Goal: Check status: Check status

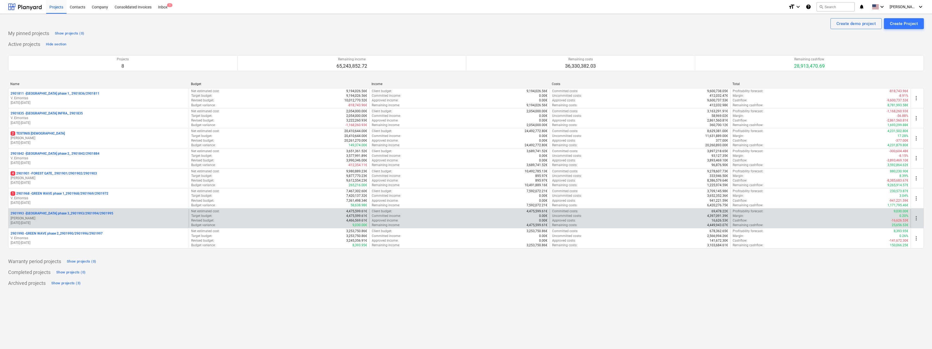
click at [42, 212] on p "2901993 - [GEOGRAPHIC_DATA] phase 3_2901993/2901994/2901995" at bounding box center [62, 213] width 103 height 5
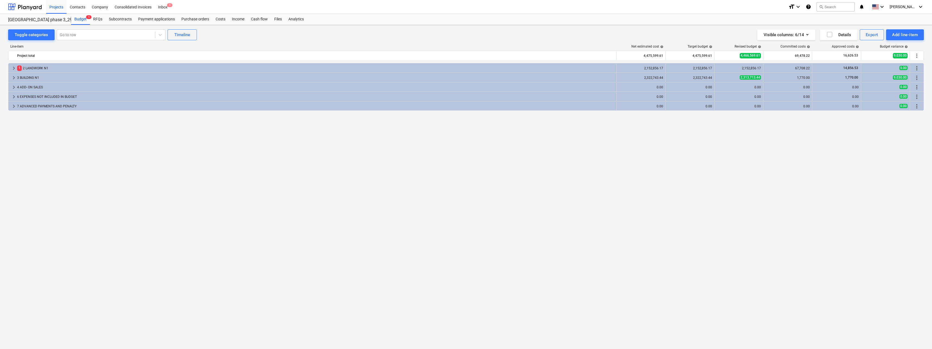
click at [160, 163] on div "keyboard_arrow_right 1 2 LANDWORK N1 2,152,856.17 2,152,856.17 2,152,856.17 67,…" at bounding box center [466, 194] width 916 height 263
click at [53, 86] on div "4 ADD- ON SALES" at bounding box center [315, 87] width 597 height 9
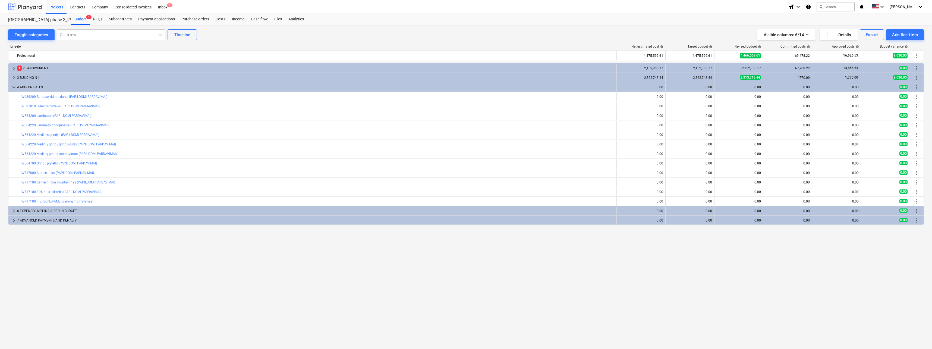
click at [30, 5] on div at bounding box center [25, 7] width 34 height 14
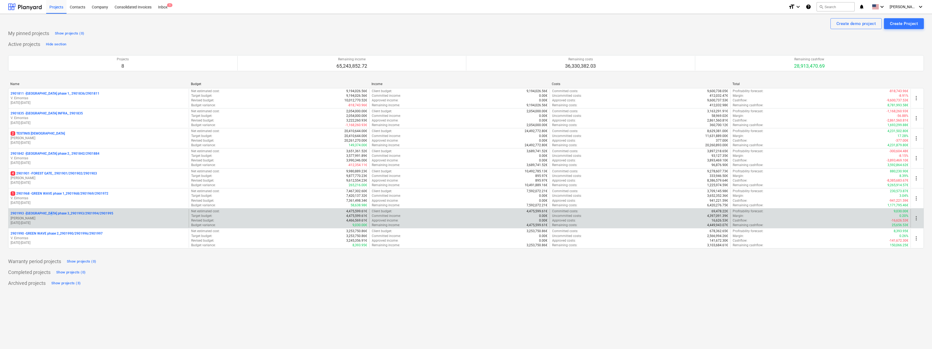
click at [50, 213] on p "2901993 - [GEOGRAPHIC_DATA] phase 3_2901993/2901994/2901995" at bounding box center [62, 213] width 103 height 5
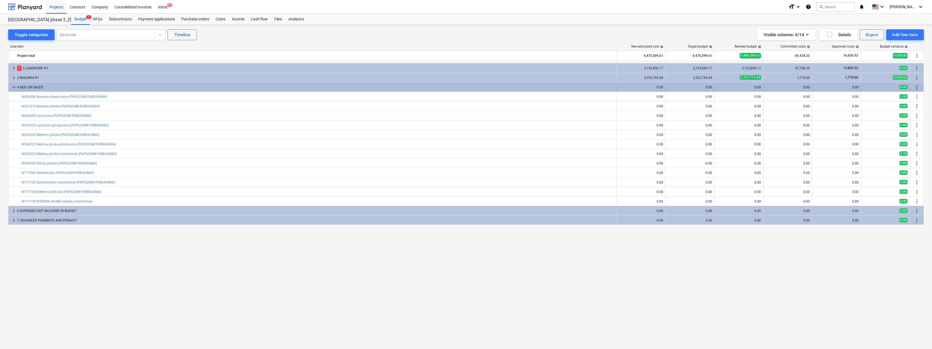
click at [14, 86] on span "keyboard_arrow_down" at bounding box center [14, 87] width 7 height 7
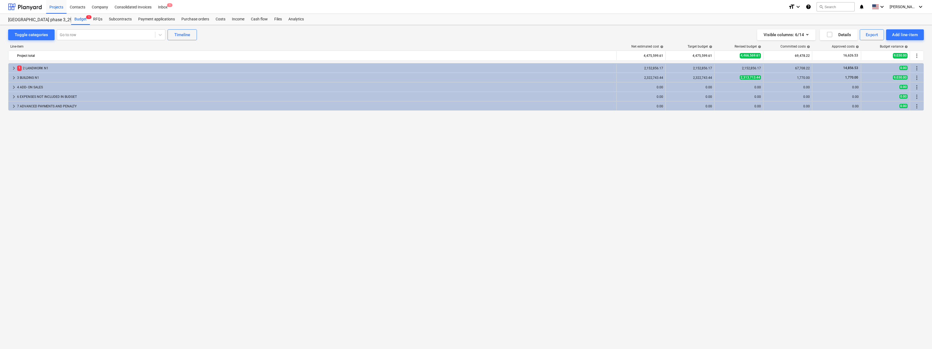
click at [14, 86] on span "keyboard_arrow_right" at bounding box center [14, 87] width 7 height 7
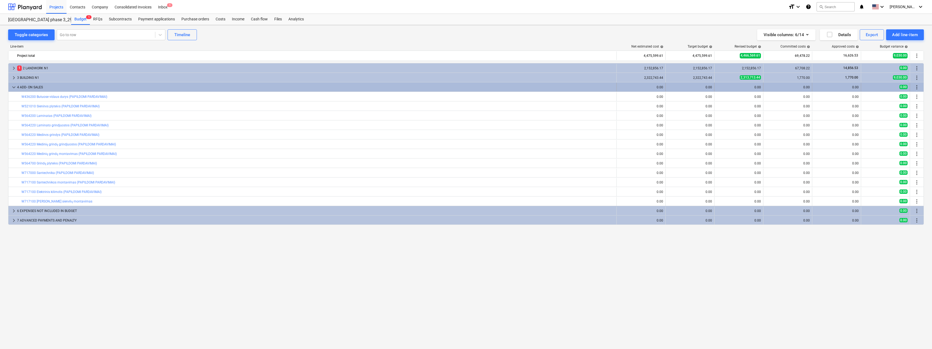
click at [14, 86] on span "keyboard_arrow_down" at bounding box center [14, 87] width 7 height 7
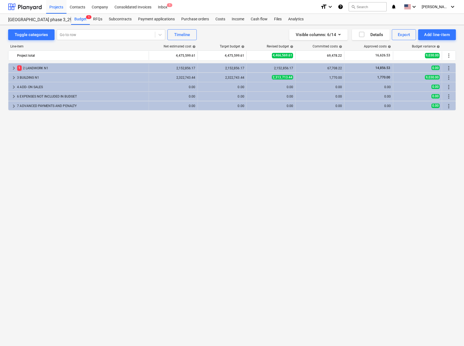
click at [307, 157] on div "keyboard_arrow_right 1 2 LANDWORK N1 2,152,856.17 2,152,856.17 2,152,856.17 67,…" at bounding box center [232, 193] width 448 height 261
click at [311, 155] on div "keyboard_arrow_right 1 2 LANDWORK N1 2,152,856.17 2,152,856.17 2,152,856.17 67,…" at bounding box center [232, 193] width 448 height 261
